Goal: Task Accomplishment & Management: Complete application form

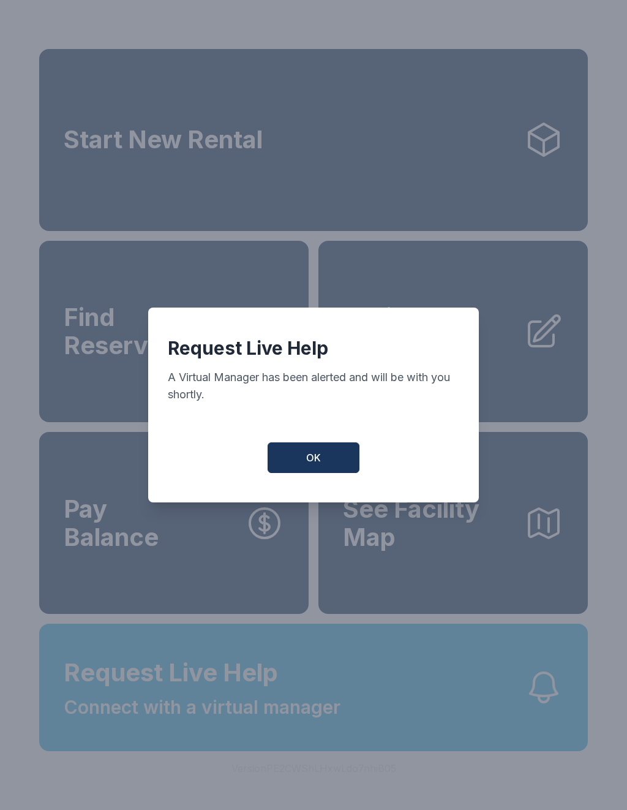
click at [327, 470] on button "OK" at bounding box center [314, 457] width 92 height 31
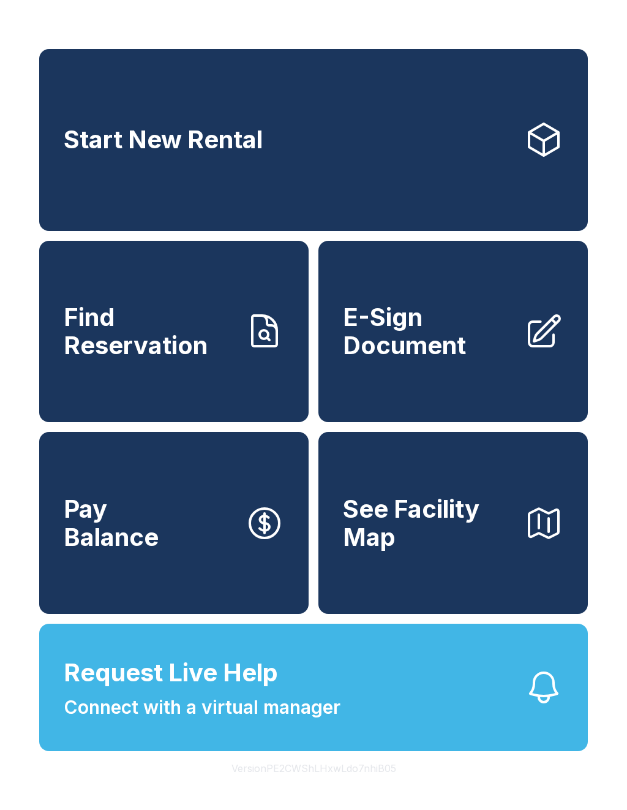
click at [416, 331] on span "E-Sign Document" at bounding box center [428, 331] width 171 height 56
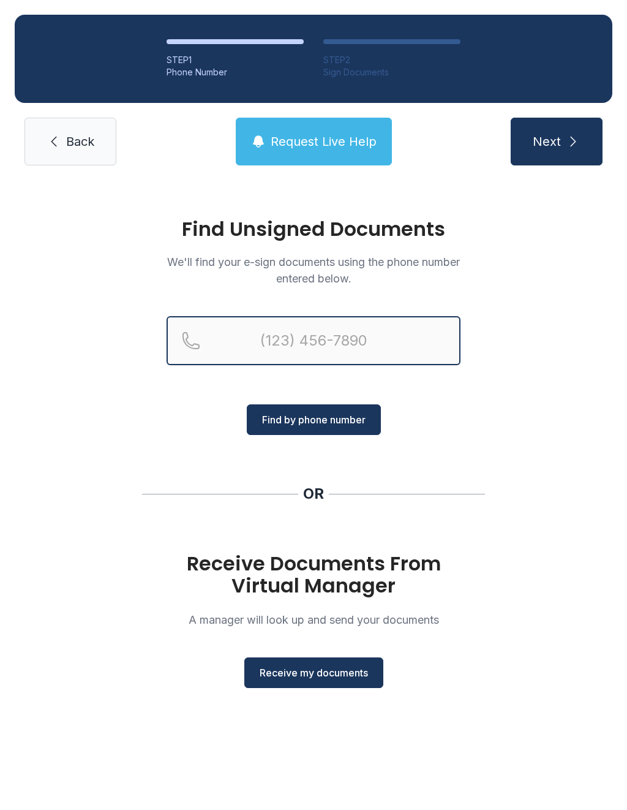
click at [252, 337] on input "Reservation phone number" at bounding box center [314, 340] width 294 height 49
type input "[PHONE_NUMBER]"
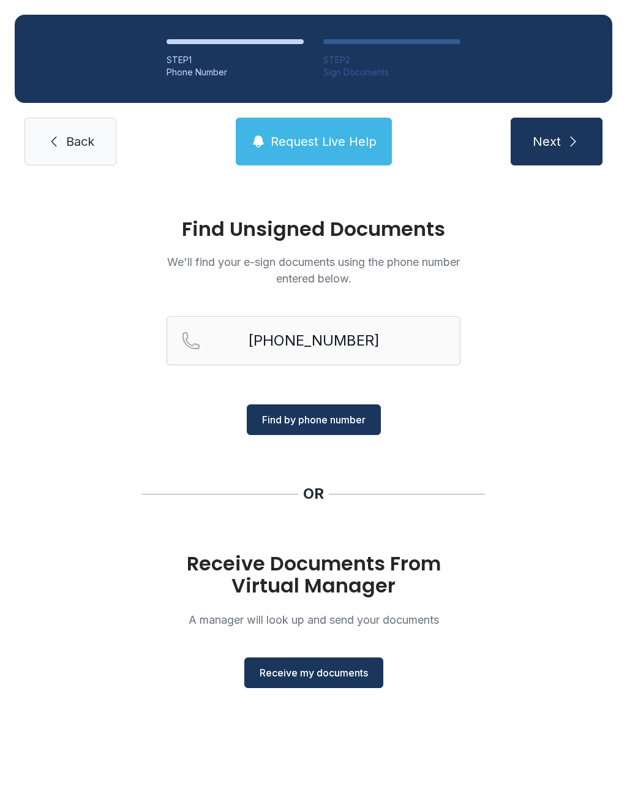
click at [310, 416] on span "Find by phone number" at bounding box center [313, 419] width 103 height 15
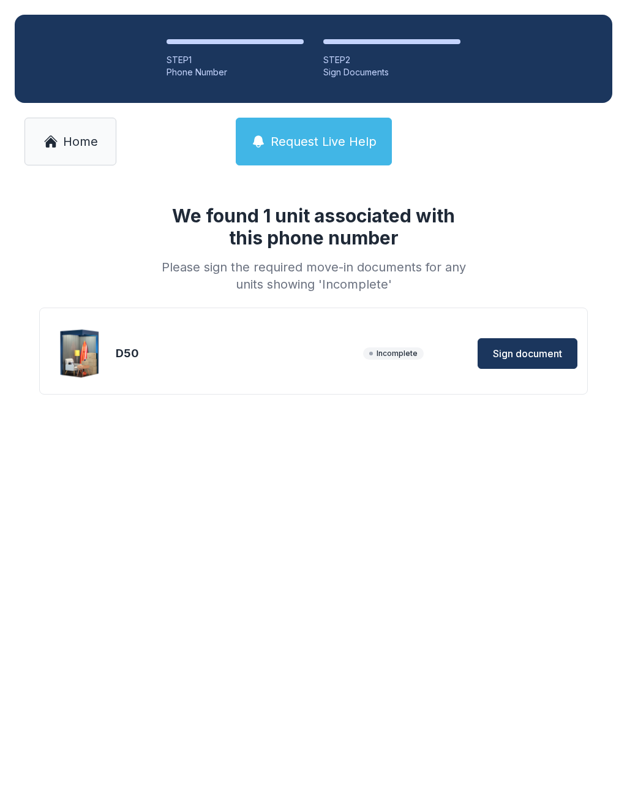
click at [508, 356] on span "Sign document" at bounding box center [527, 353] width 69 height 15
click at [521, 353] on span "Sign document" at bounding box center [527, 353] width 69 height 15
click at [309, 138] on span "Request Live Help" at bounding box center [324, 141] width 106 height 17
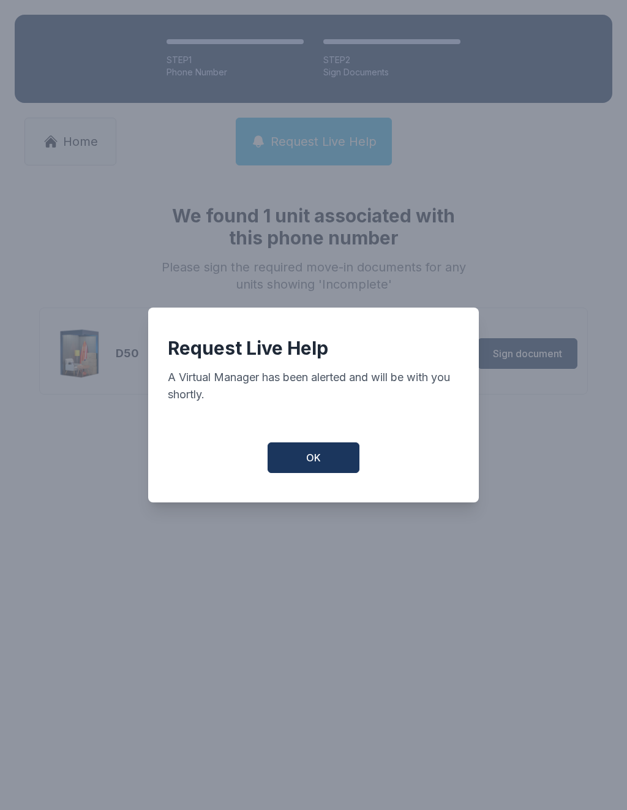
click at [312, 457] on span "OK" at bounding box center [313, 457] width 15 height 15
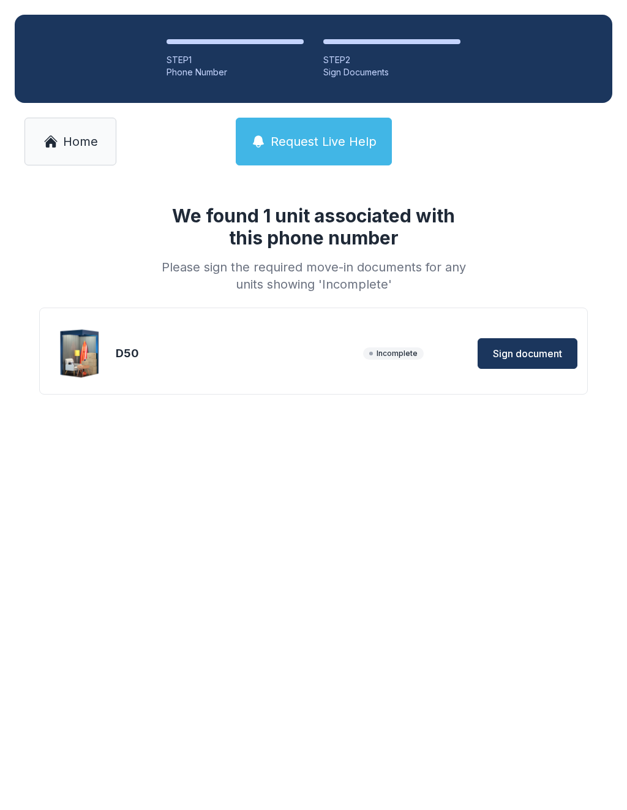
click at [311, 137] on span "Request Live Help" at bounding box center [324, 141] width 106 height 17
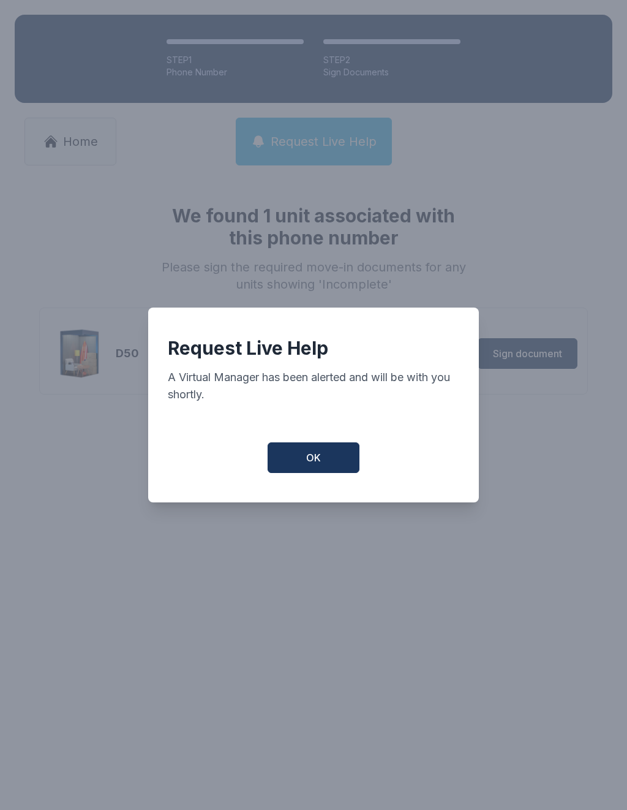
click at [320, 464] on span "OK" at bounding box center [313, 457] width 15 height 15
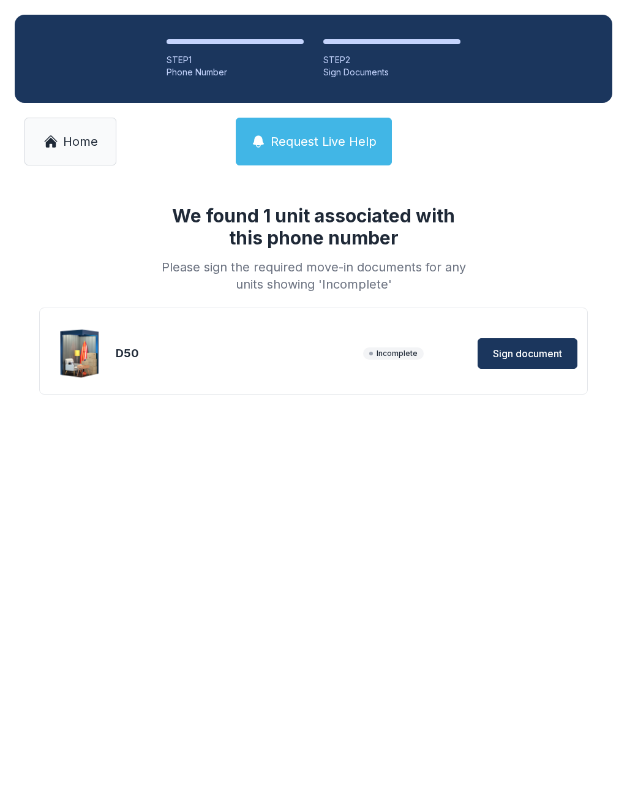
click at [503, 341] on button "Sign document" at bounding box center [528, 353] width 100 height 31
click at [55, 138] on icon at bounding box center [50, 141] width 15 height 15
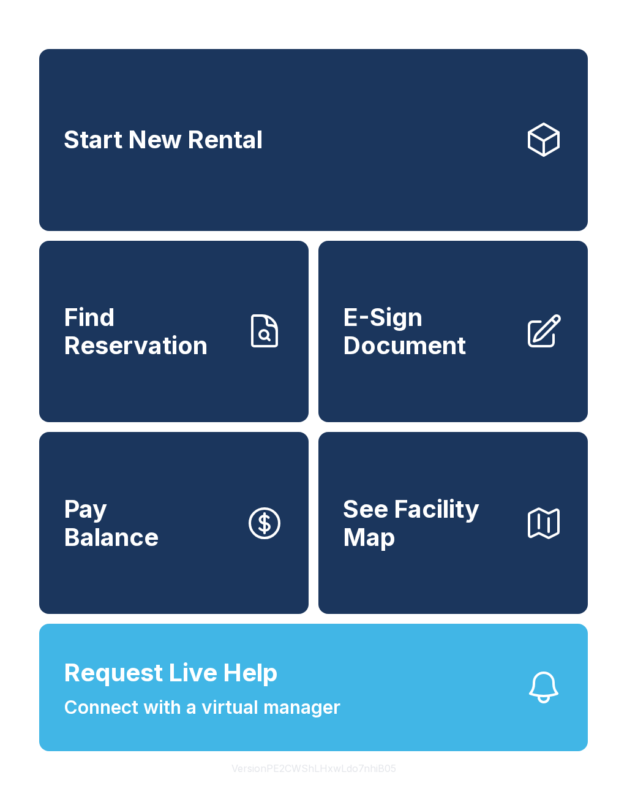
click at [429, 352] on span "E-Sign Document" at bounding box center [428, 331] width 171 height 56
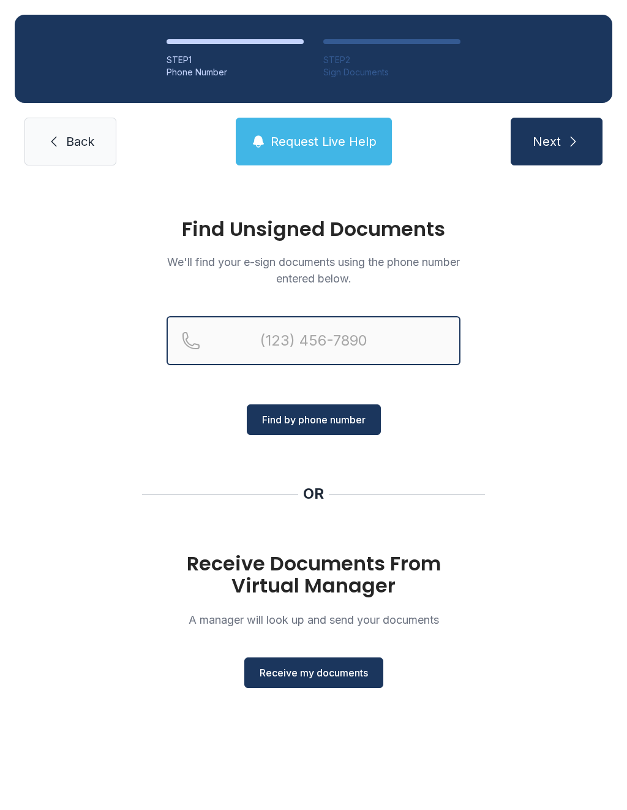
click at [245, 338] on input "Reservation phone number" at bounding box center [314, 340] width 294 height 49
type input "[PHONE_NUMBER]"
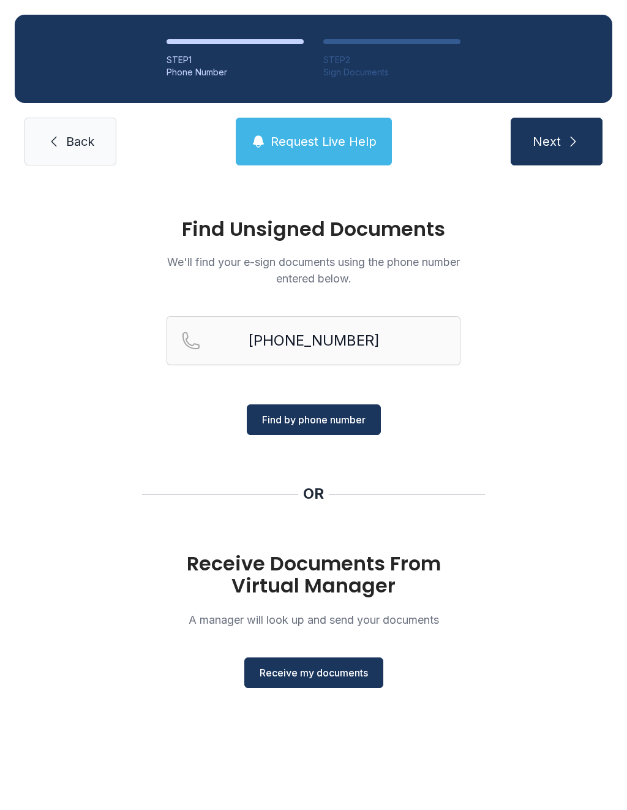
click at [303, 419] on span "Find by phone number" at bounding box center [313, 419] width 103 height 15
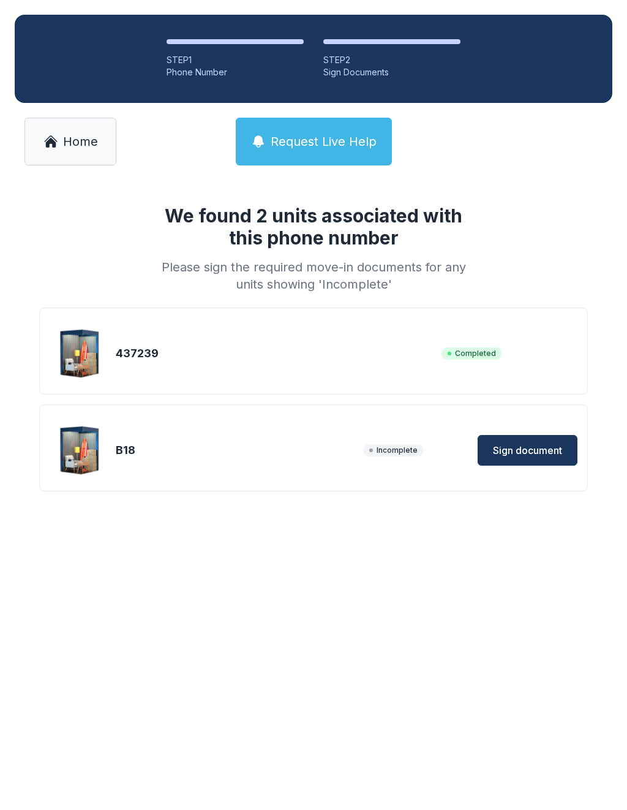
click at [514, 453] on span "Sign document" at bounding box center [527, 450] width 69 height 15
